Goal: Task Accomplishment & Management: Manage account settings

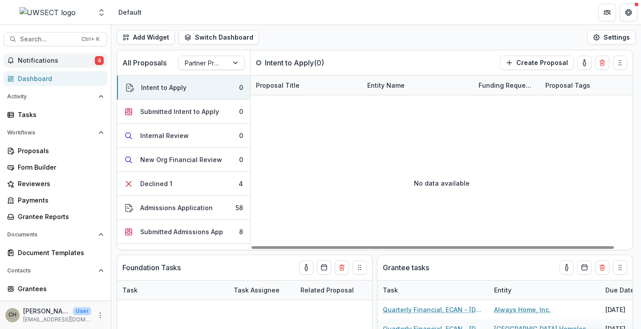
click at [36, 61] on span "Notifications" at bounding box center [56, 61] width 77 height 8
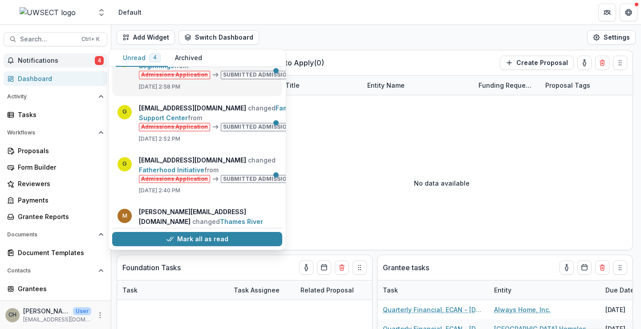
scroll to position [77, 0]
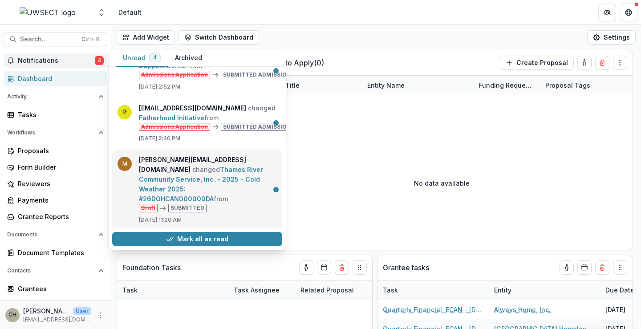
click at [222, 166] on link "Thames River Community Service, Inc. - 2025 - Cold Weather 2025: #26DOHCAN00000…" at bounding box center [201, 184] width 124 height 37
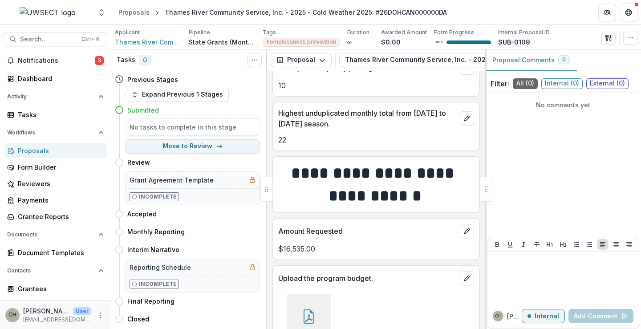
scroll to position [890, 0]
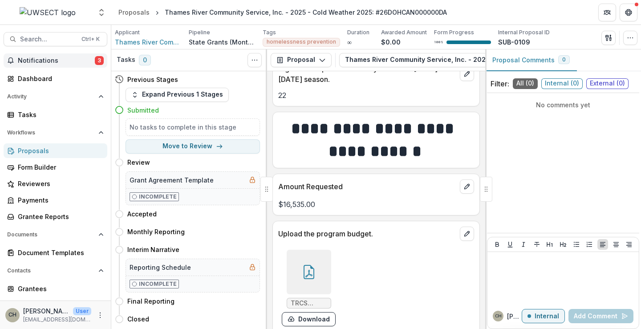
click at [44, 63] on span "Notifications" at bounding box center [56, 61] width 77 height 8
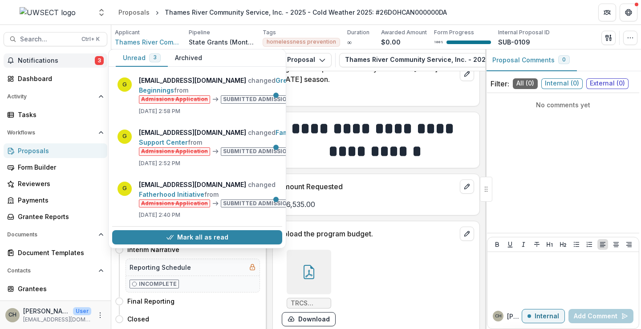
click at [193, 60] on button "Archived" at bounding box center [188, 57] width 41 height 17
click at [143, 55] on button "Unread 3" at bounding box center [142, 57] width 52 height 17
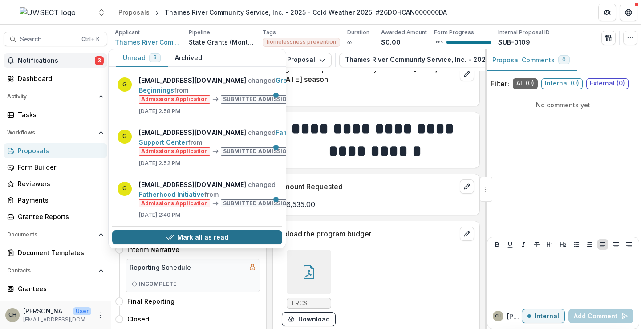
click at [225, 230] on button "Mark all as read" at bounding box center [197, 237] width 170 height 14
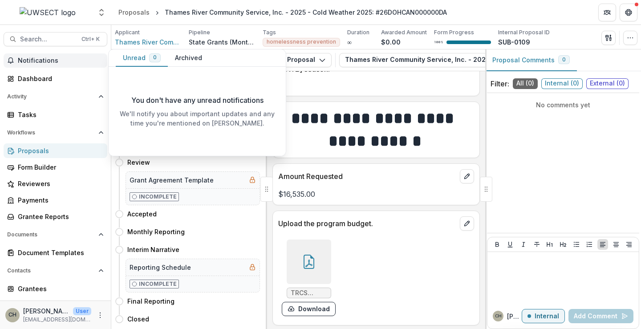
scroll to position [903, 0]
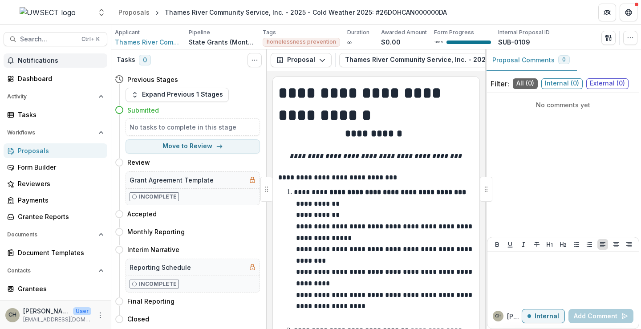
click at [67, 61] on span "Notifications" at bounding box center [61, 61] width 86 height 8
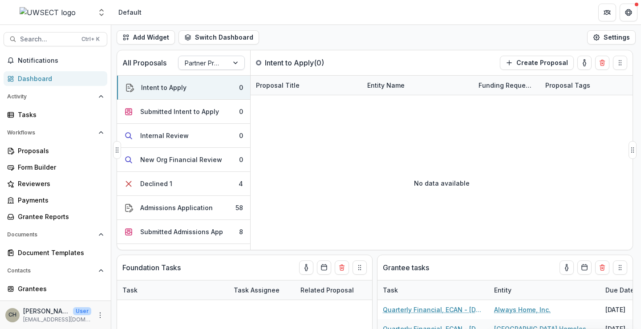
click at [213, 58] on div at bounding box center [203, 62] width 37 height 11
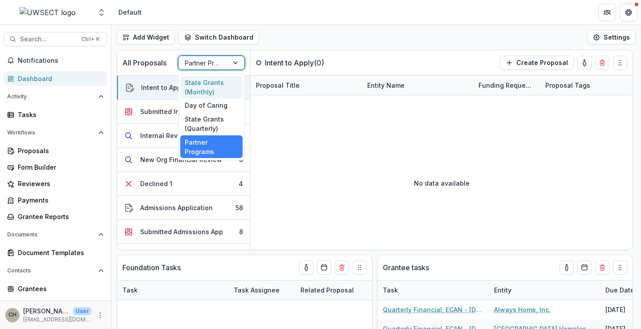
click at [202, 85] on div "State Grants (Monthly)" at bounding box center [211, 87] width 62 height 23
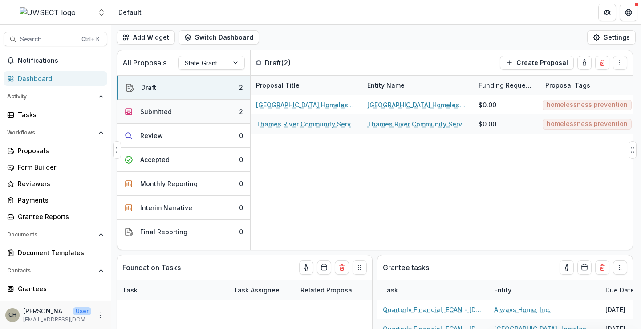
click at [196, 109] on button "Submitted 2" at bounding box center [183, 112] width 133 height 24
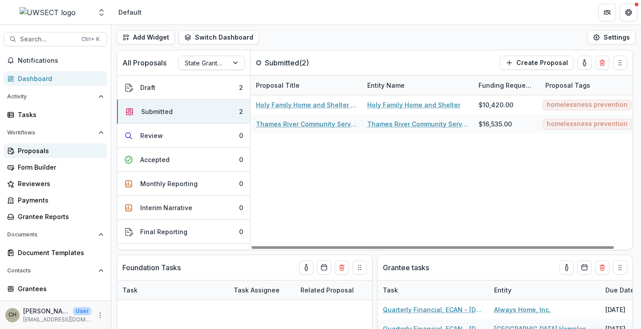
click at [53, 154] on div "Proposals" at bounding box center [59, 150] width 82 height 9
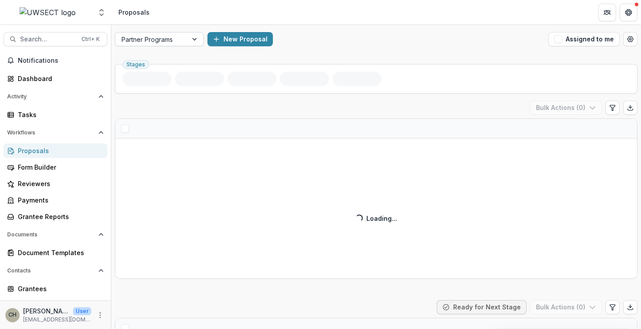
click at [191, 41] on div at bounding box center [195, 38] width 16 height 13
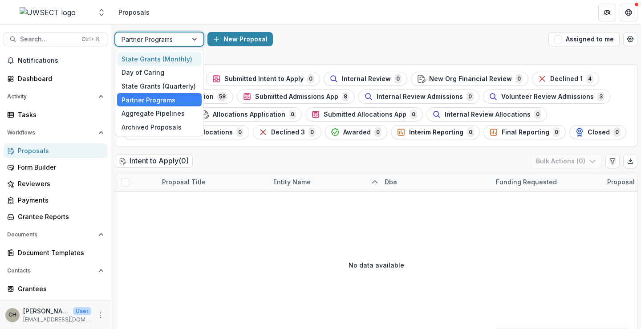
click at [153, 64] on div "State Grants (Monthly)" at bounding box center [159, 59] width 85 height 14
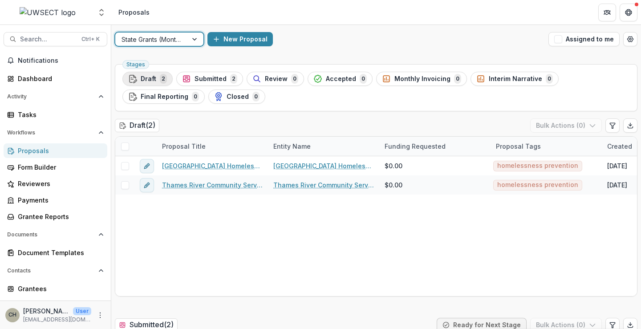
click at [158, 74] on div "Draft 2" at bounding box center [147, 79] width 39 height 10
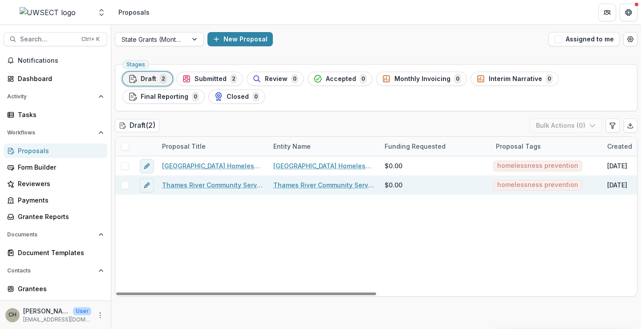
click at [128, 184] on span at bounding box center [125, 185] width 8 height 8
click at [592, 126] on icon "button" at bounding box center [592, 125] width 7 height 7
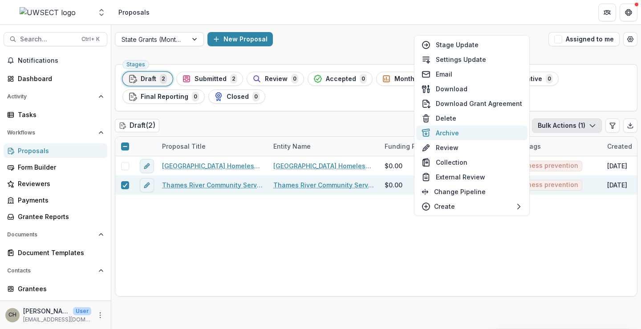
click at [458, 129] on button "Archive" at bounding box center [471, 132] width 111 height 15
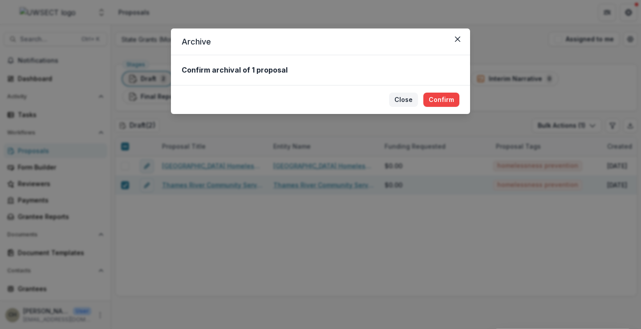
click at [399, 100] on button "Close" at bounding box center [403, 100] width 29 height 14
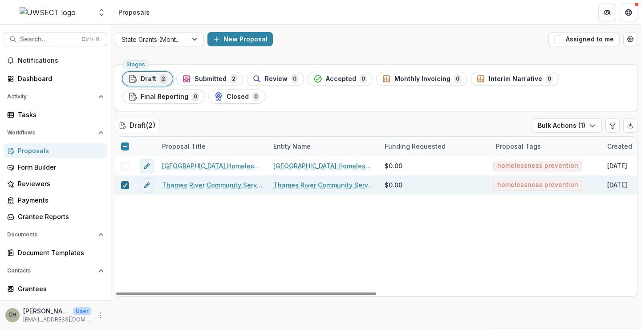
click at [125, 183] on icon at bounding box center [124, 185] width 5 height 4
click at [59, 165] on div "Form Builder" at bounding box center [59, 166] width 82 height 9
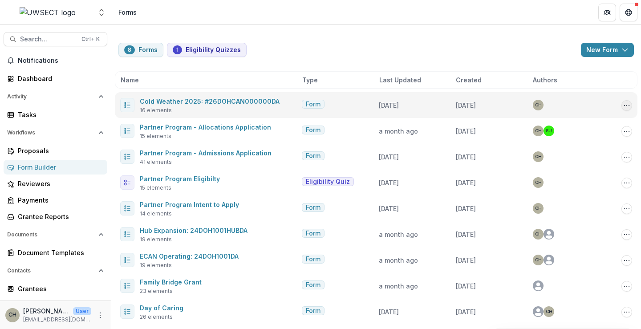
click at [621, 105] on button "Options" at bounding box center [626, 105] width 11 height 11
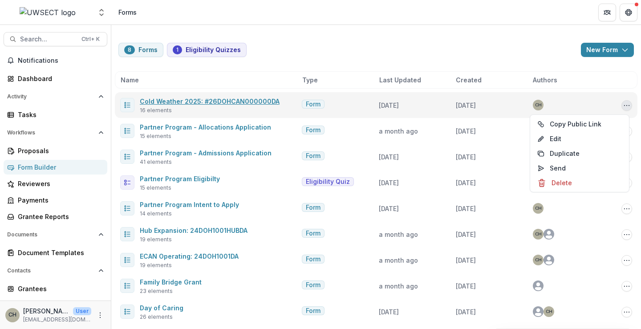
click at [225, 100] on link "Cold Weather 2025: #26DOHCAN000000DA" at bounding box center [210, 101] width 140 height 8
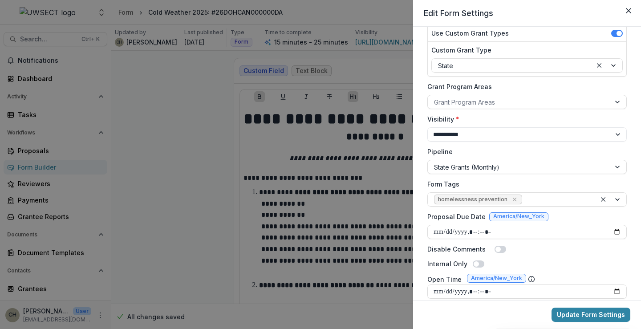
scroll to position [133, 0]
